Goal: Information Seeking & Learning: Learn about a topic

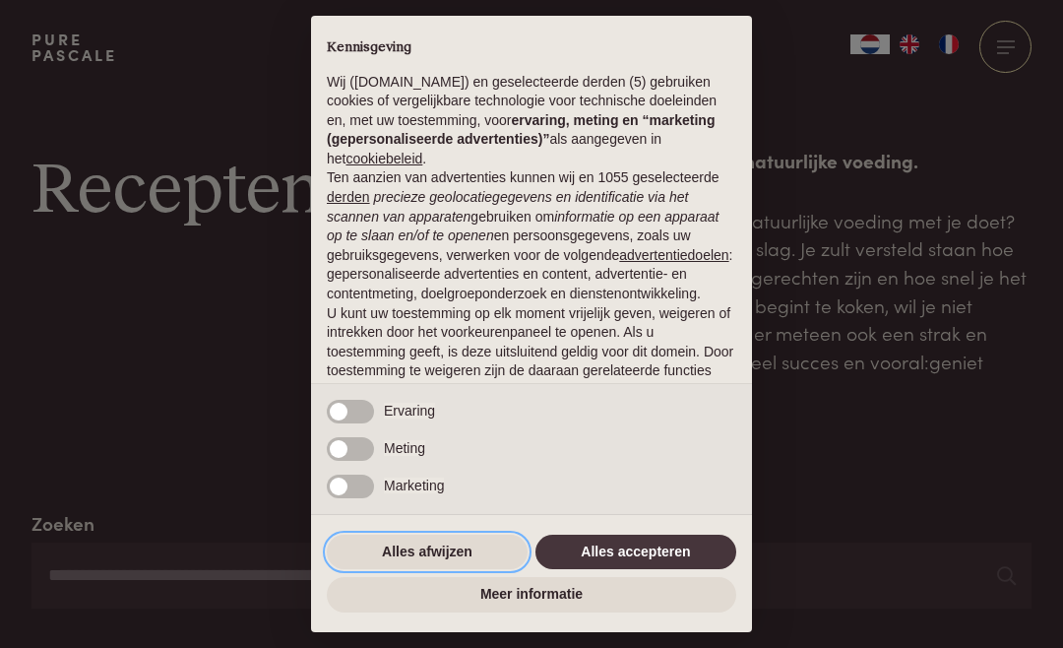
click at [409, 553] on button "Alles afwijzen" at bounding box center [427, 552] width 201 height 35
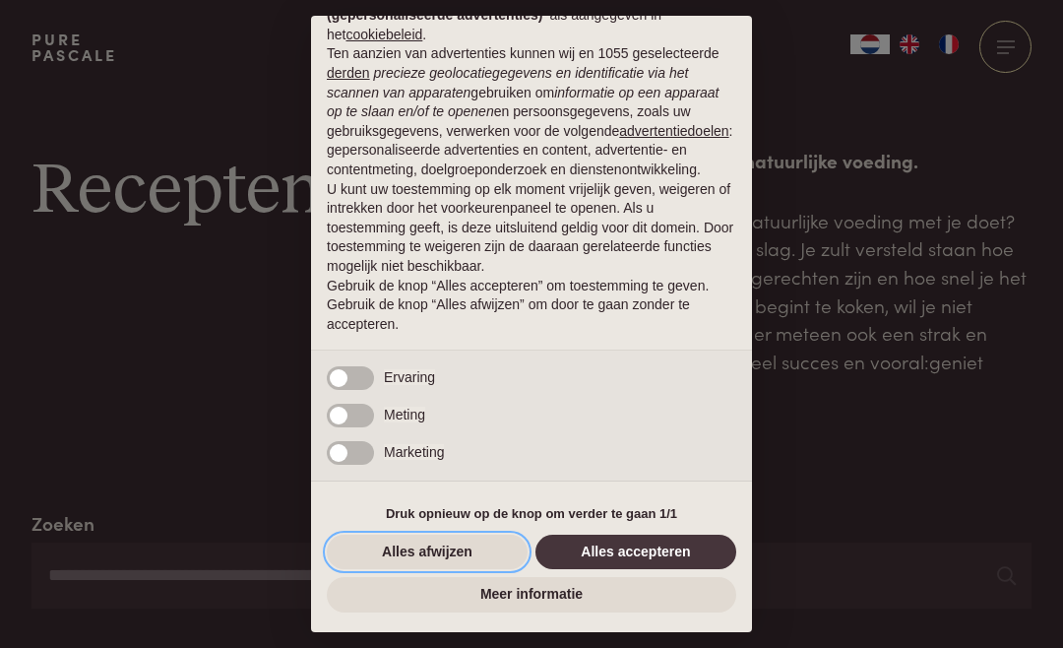
click at [417, 552] on button "Alles afwijzen" at bounding box center [427, 552] width 201 height 35
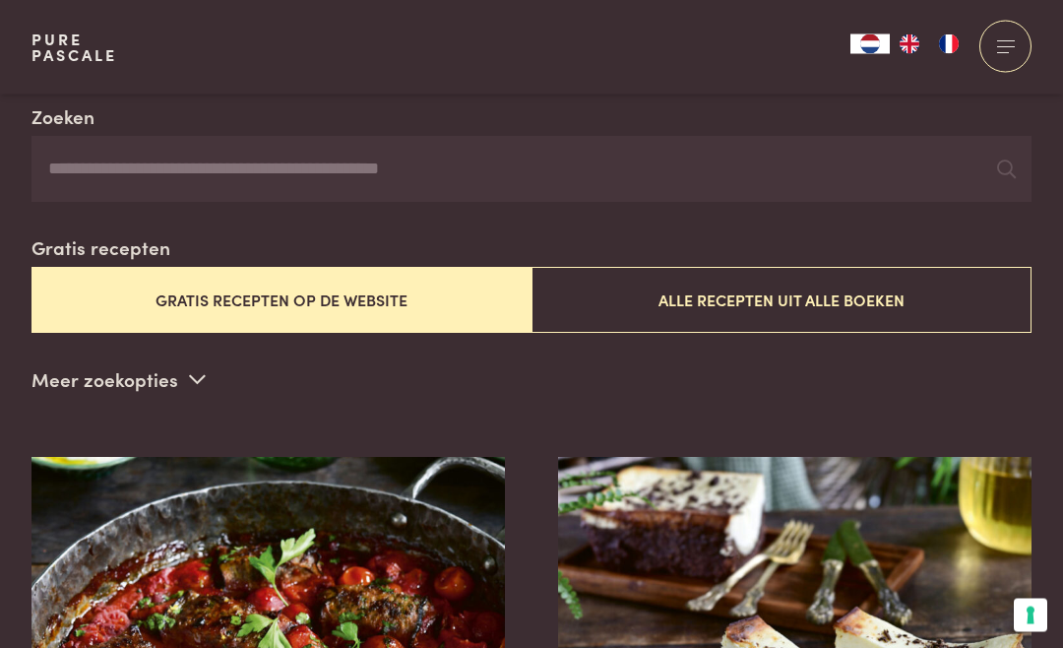
scroll to position [385, 0]
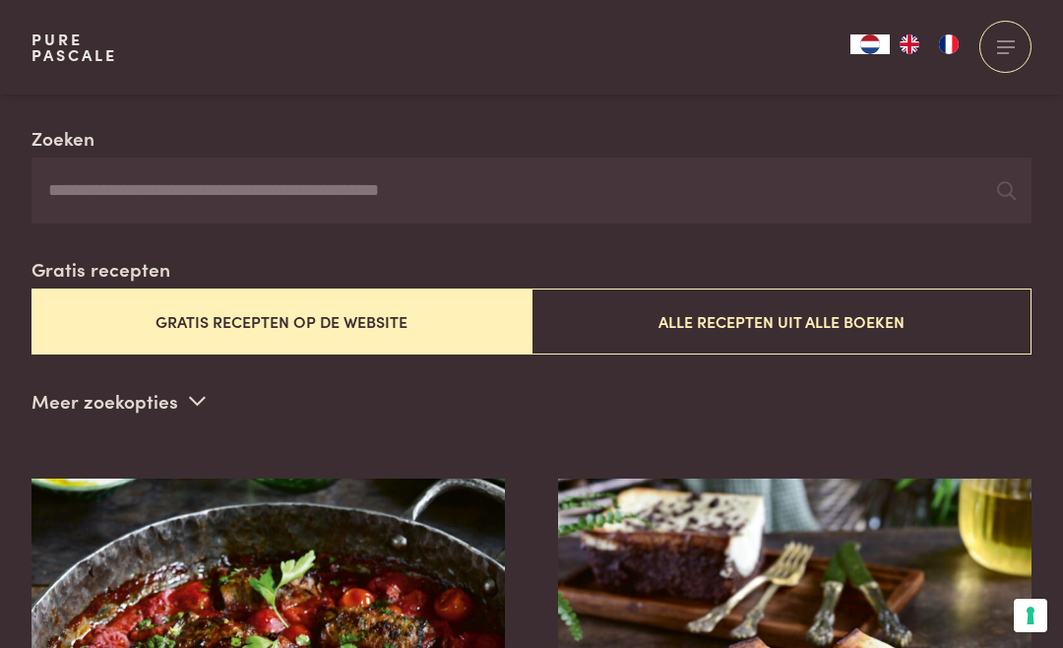
click at [93, 193] on input "Zoeken" at bounding box center [532, 191] width 1000 height 67
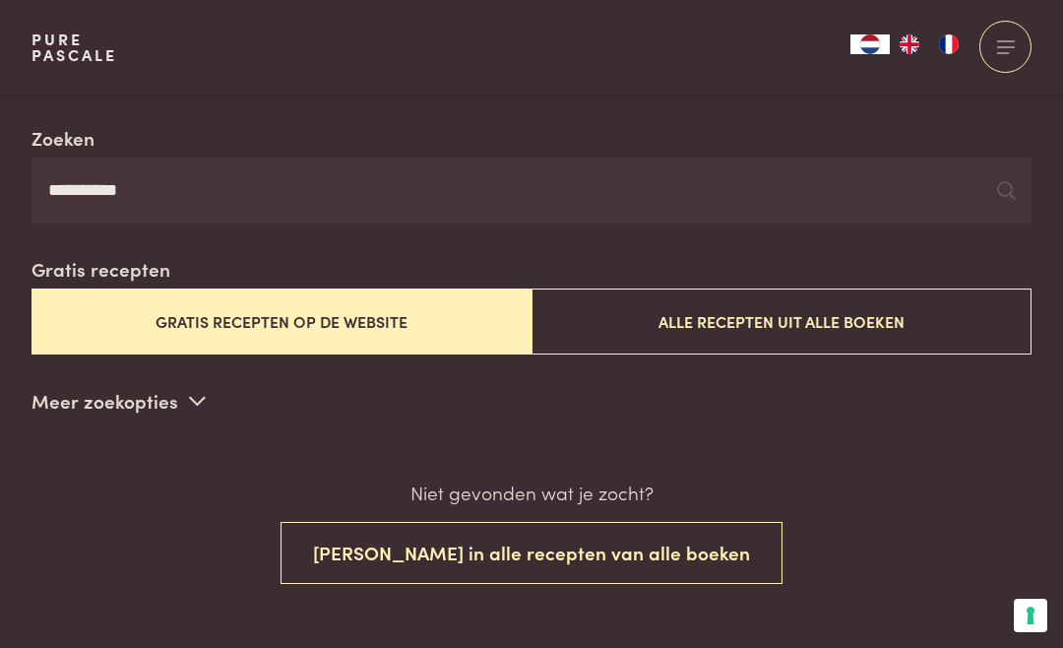
type input "**********"
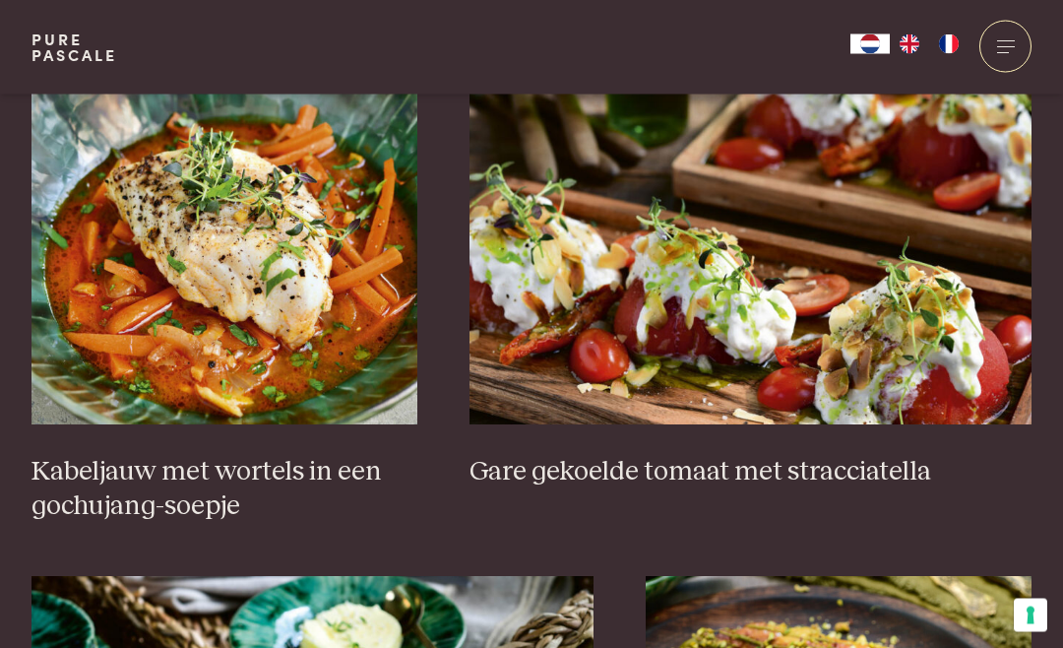
scroll to position [1381, 0]
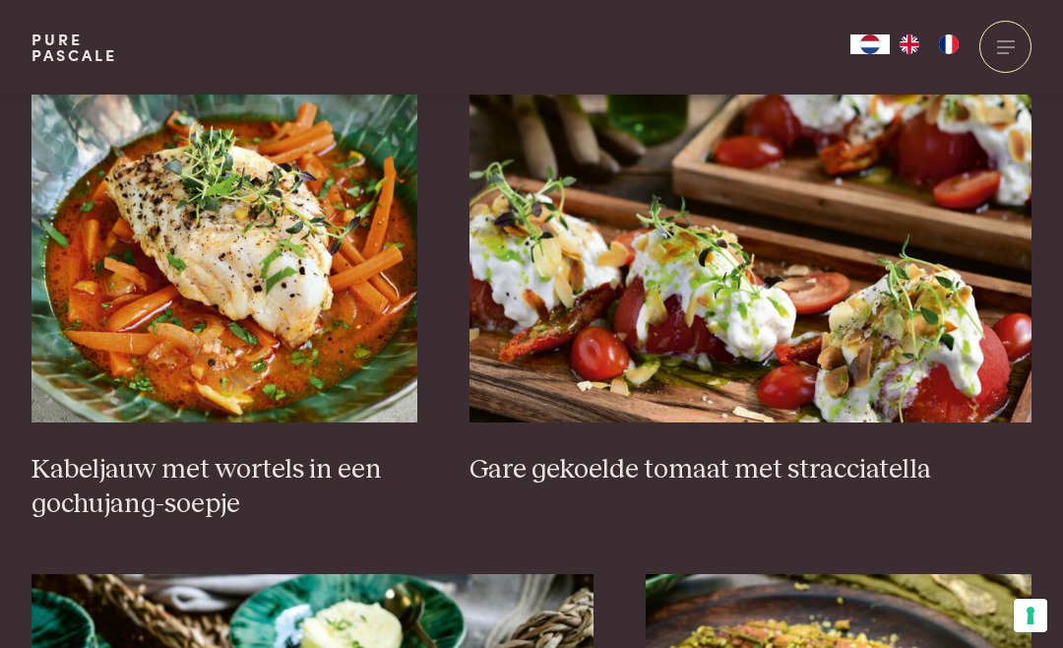
click at [635, 281] on img at bounding box center [751, 226] width 562 height 394
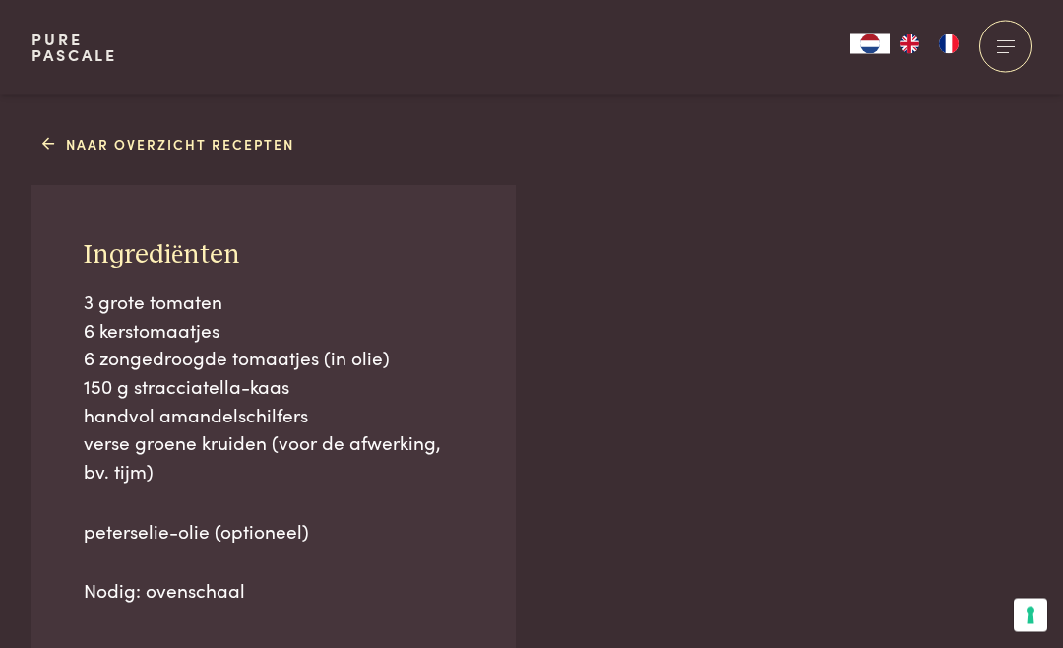
scroll to position [1123, 0]
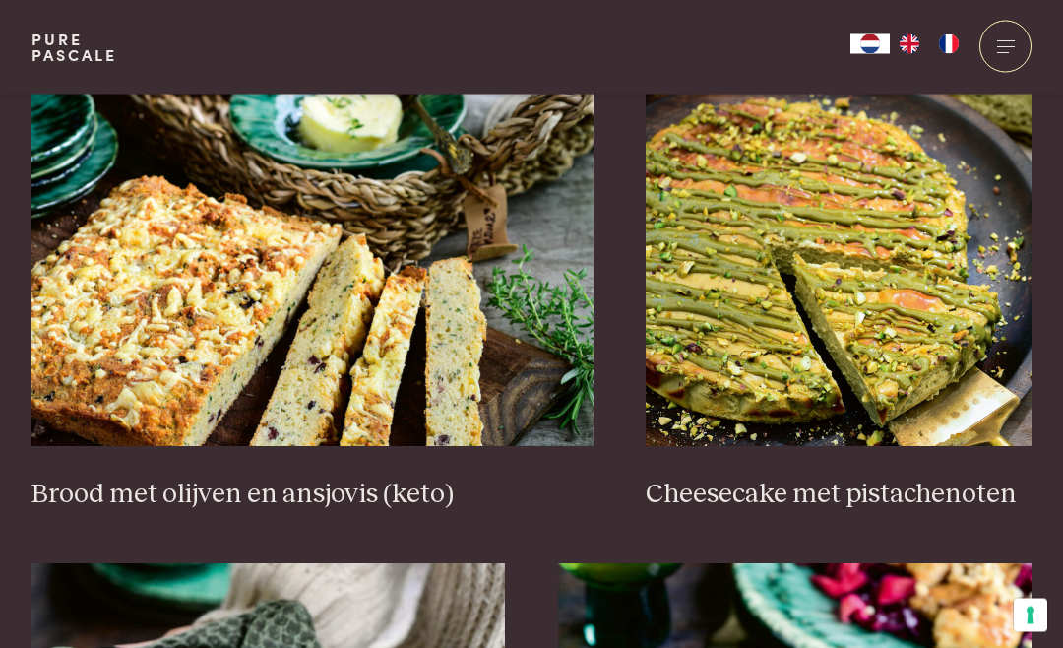
scroll to position [1903, 0]
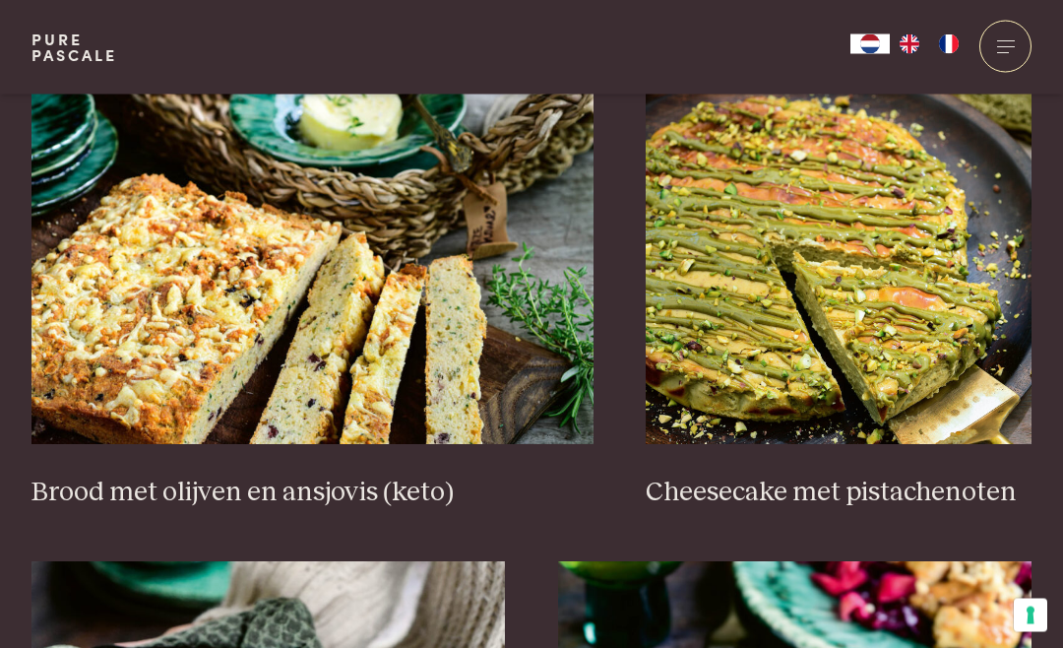
click at [203, 283] on img at bounding box center [313, 248] width 562 height 394
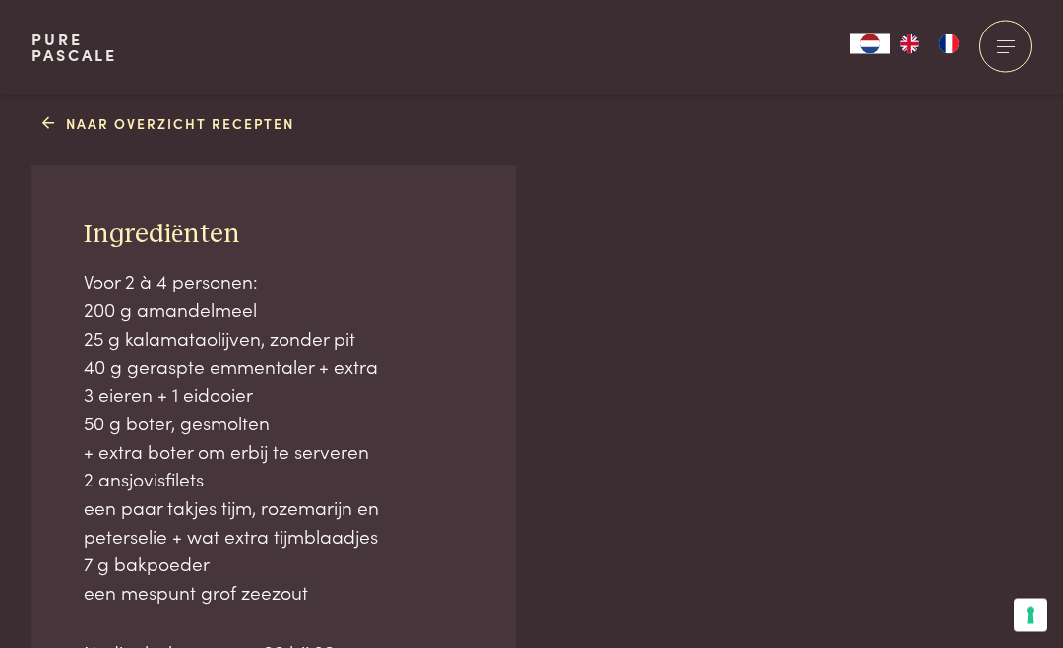
scroll to position [1215, 0]
